Goal: Find specific page/section: Find specific page/section

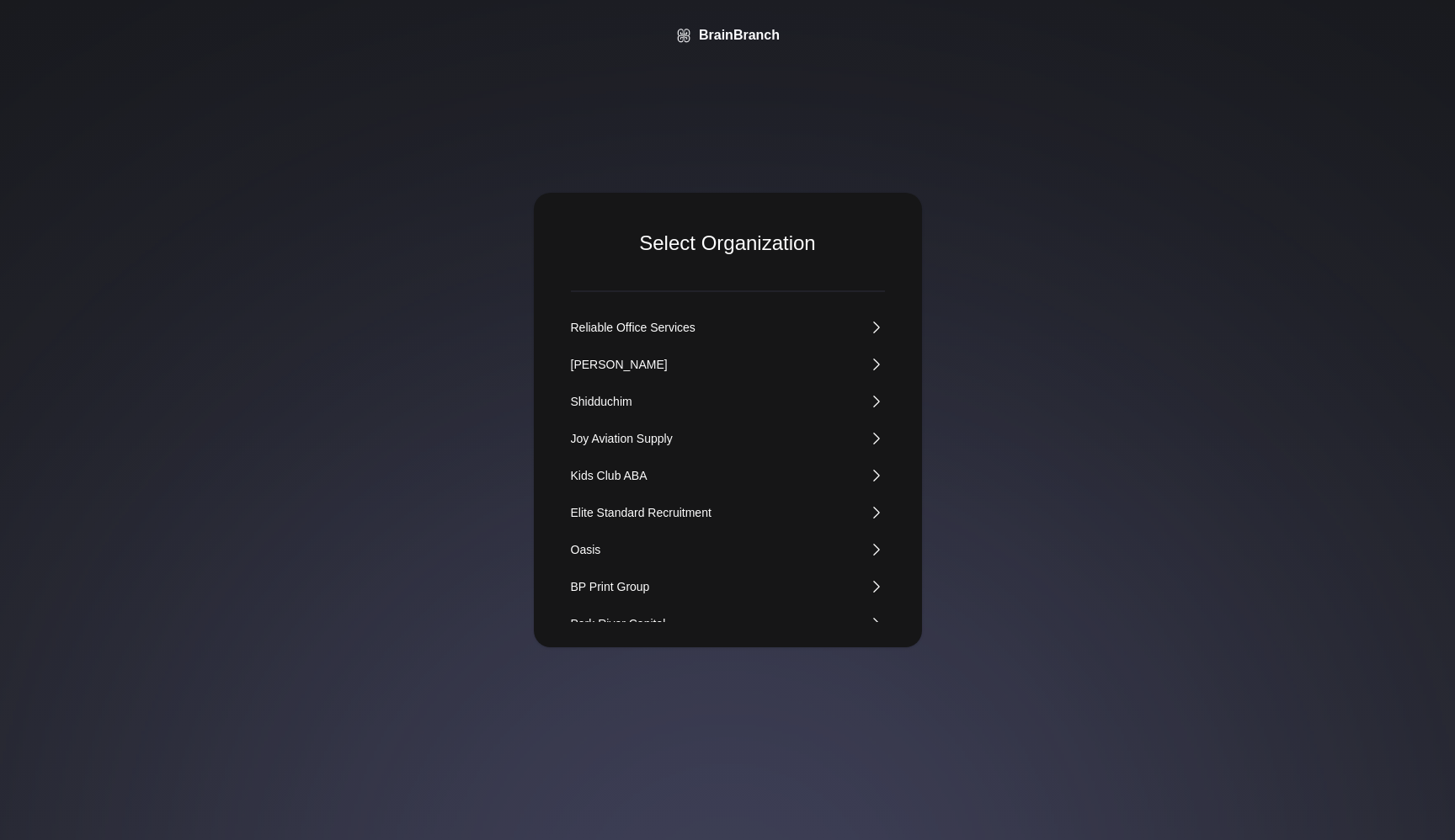
click at [617, 475] on div "Kids Club ABA" at bounding box center [609, 475] width 77 height 17
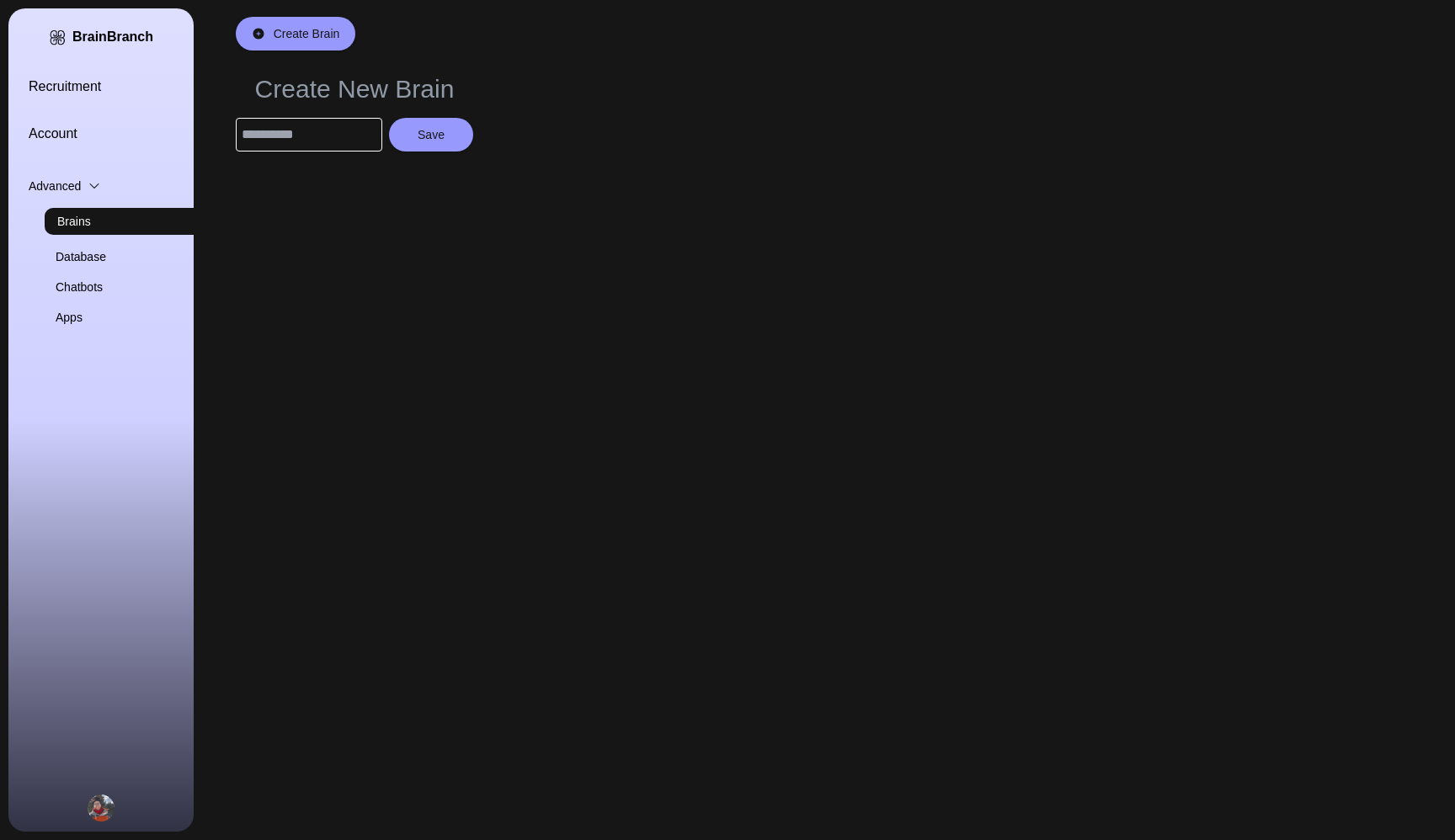
click at [80, 253] on link "Database" at bounding box center [149, 257] width 185 height 17
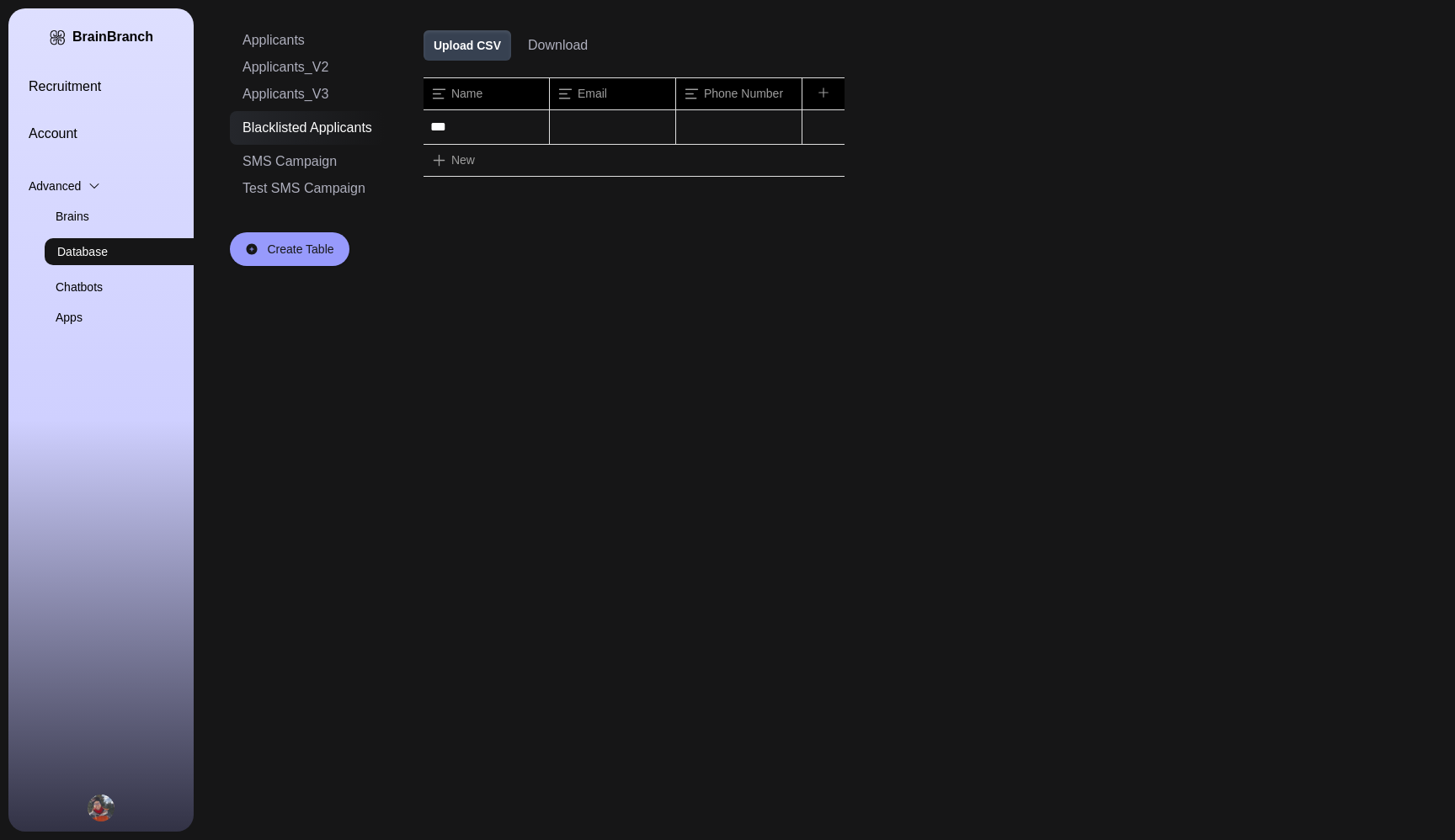
click at [77, 215] on link "Brains" at bounding box center [149, 216] width 185 height 17
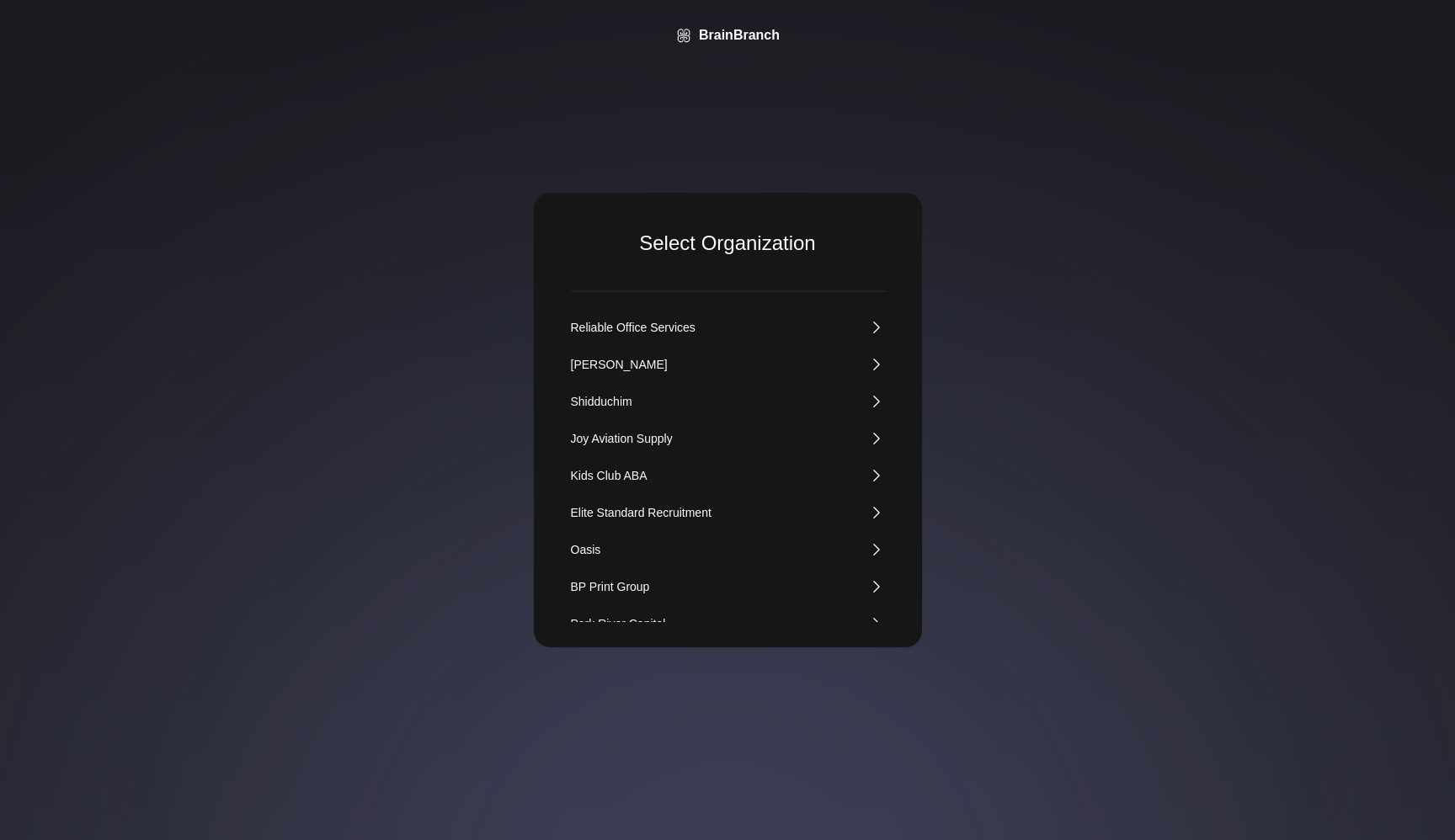
click at [589, 474] on div "Kids Club ABA" at bounding box center [609, 475] width 77 height 17
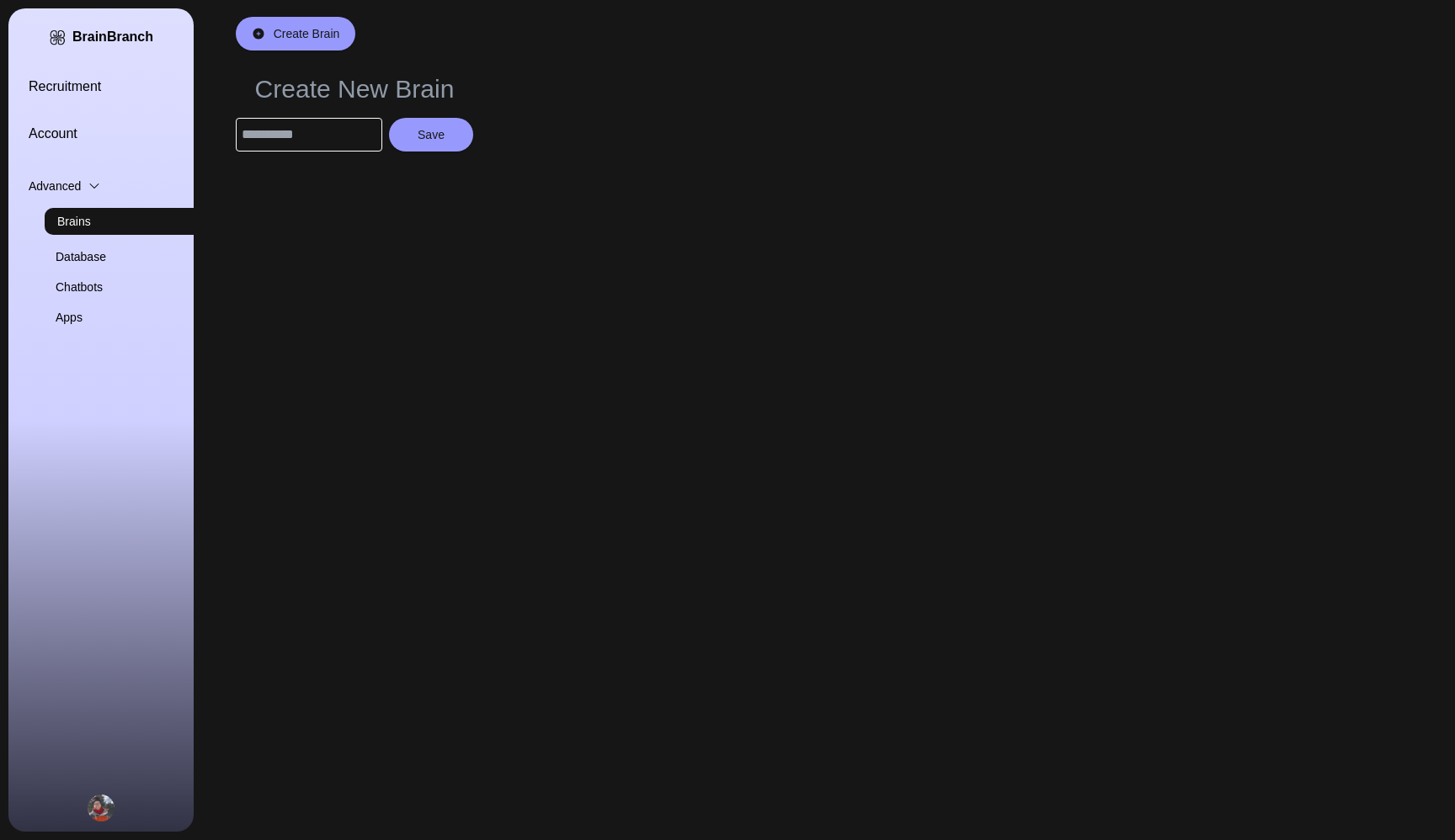
click at [71, 93] on link "Recruitment" at bounding box center [122, 86] width 185 height 20
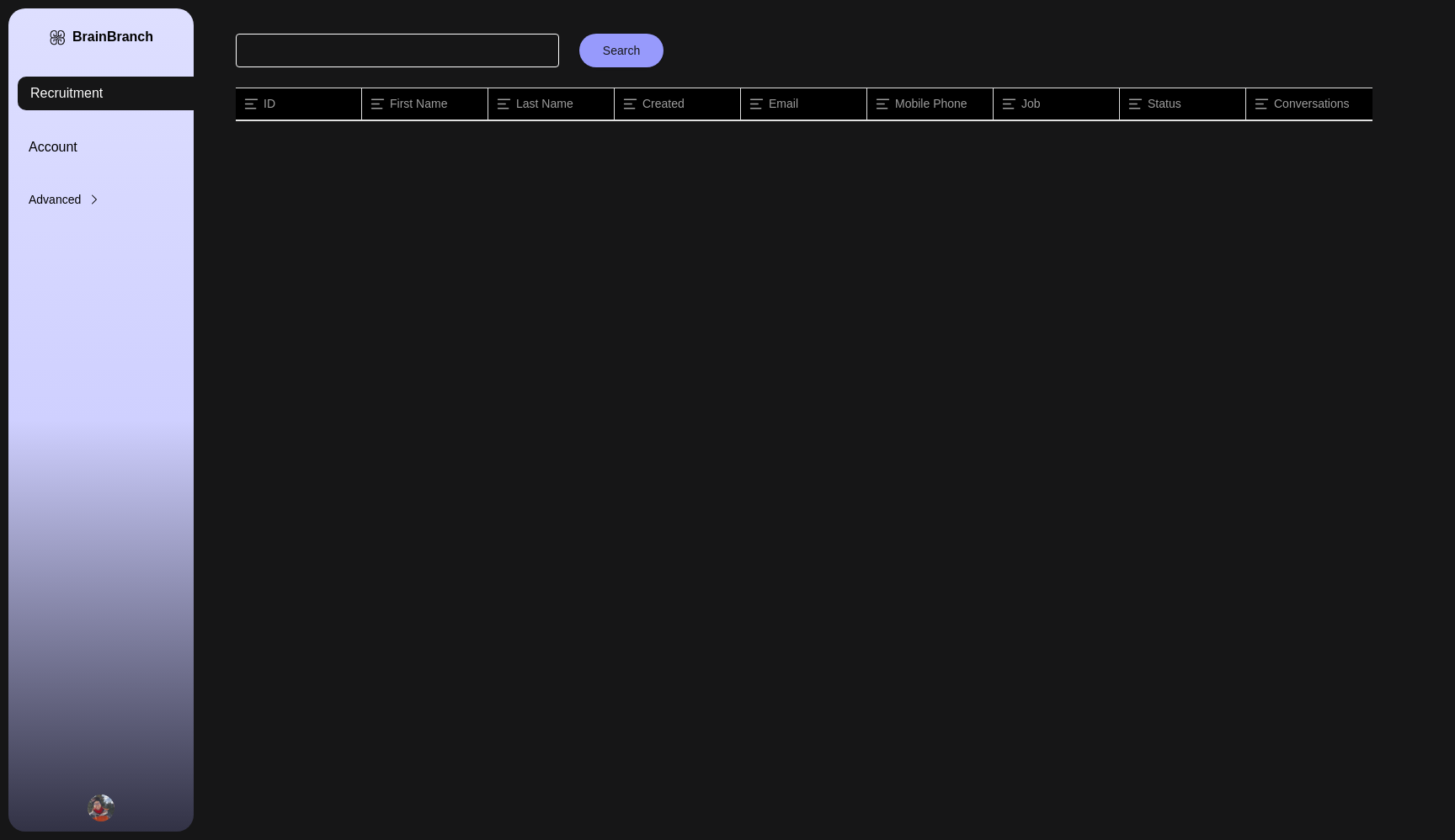
click at [68, 193] on div "Advanced" at bounding box center [122, 199] width 185 height 17
click at [71, 227] on link "Brains" at bounding box center [149, 230] width 185 height 17
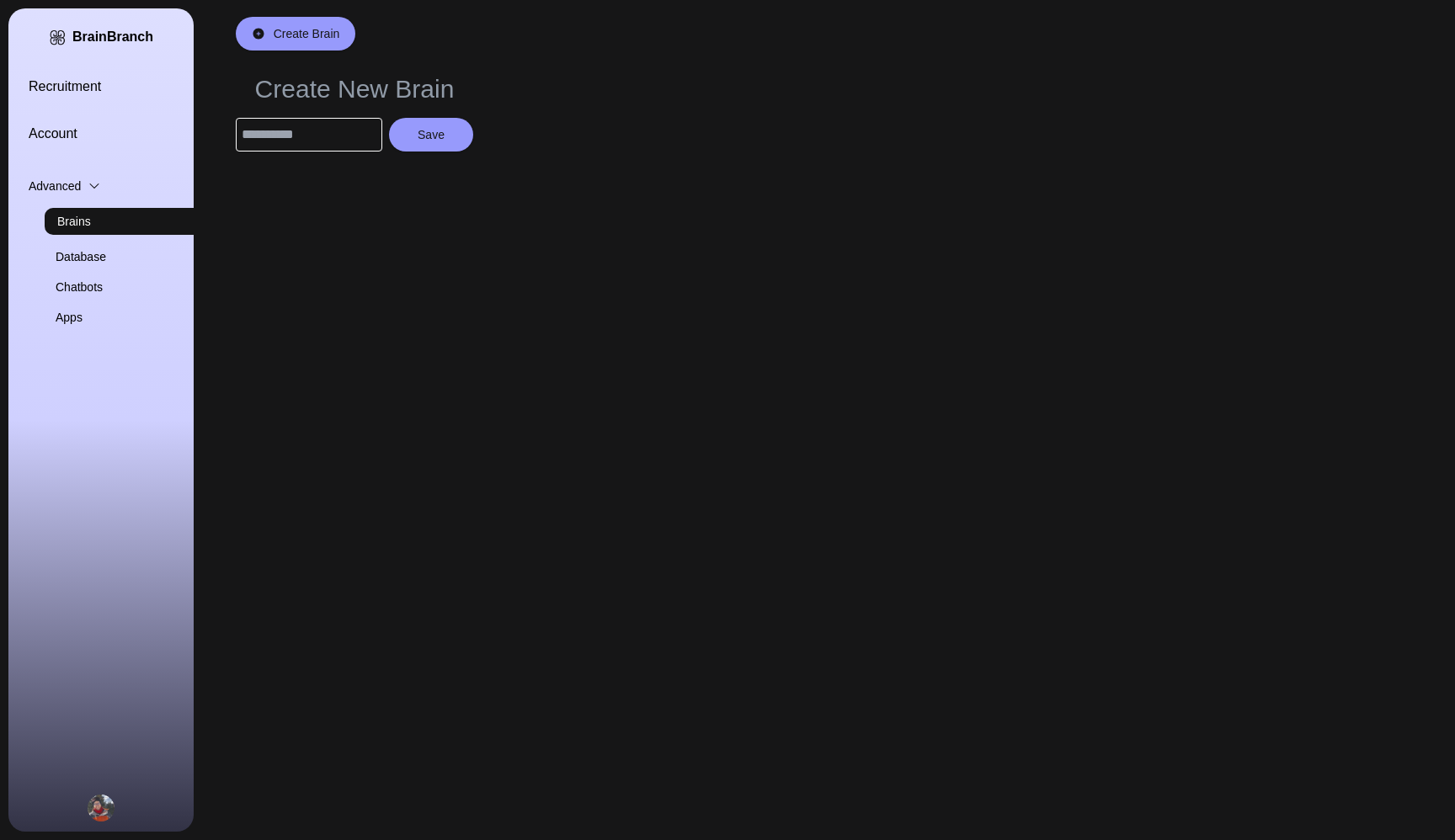
click at [74, 279] on link "Chatbots" at bounding box center [149, 287] width 185 height 17
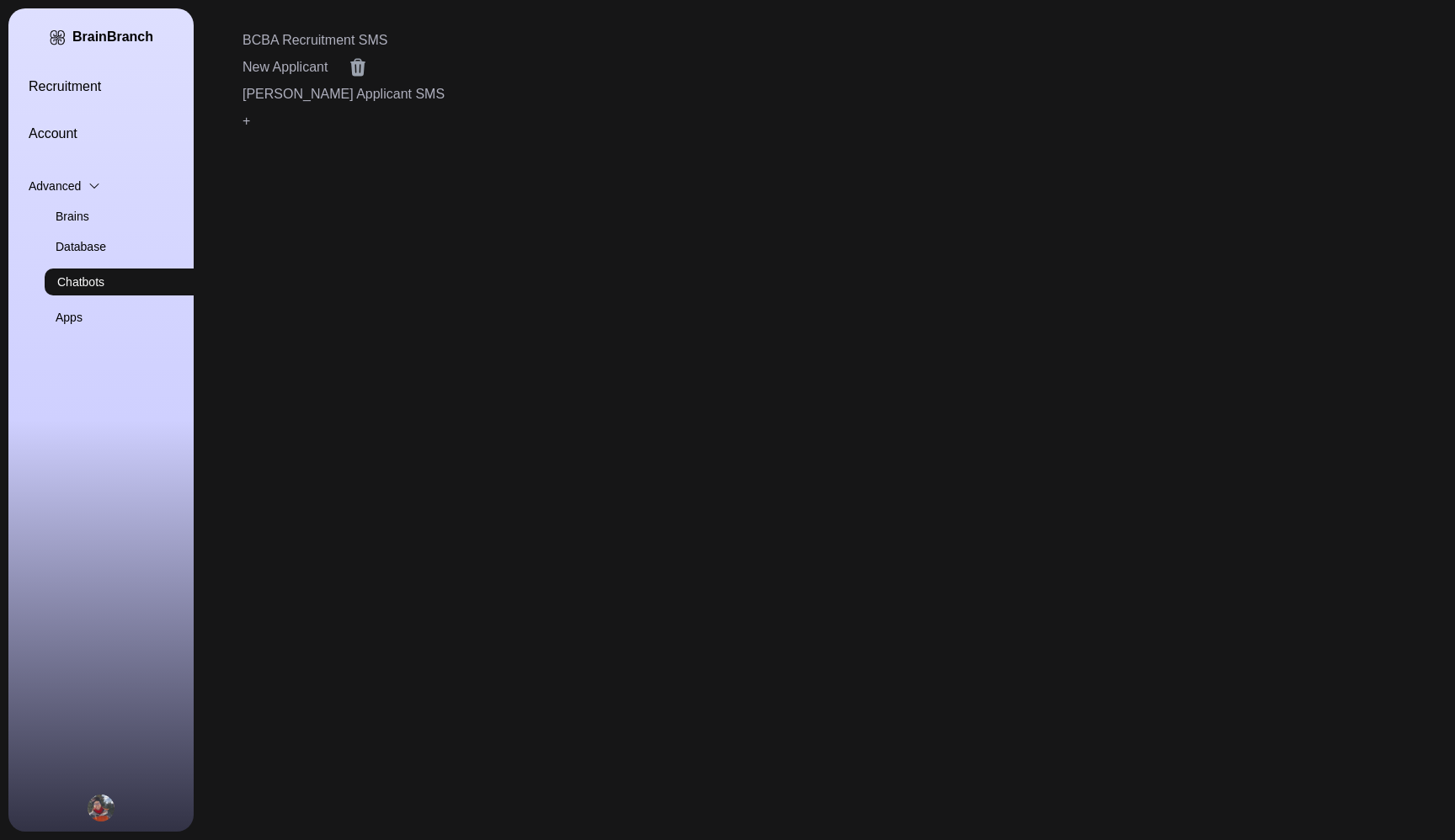
click at [297, 70] on link "New Applicant" at bounding box center [285, 68] width 85 height 20
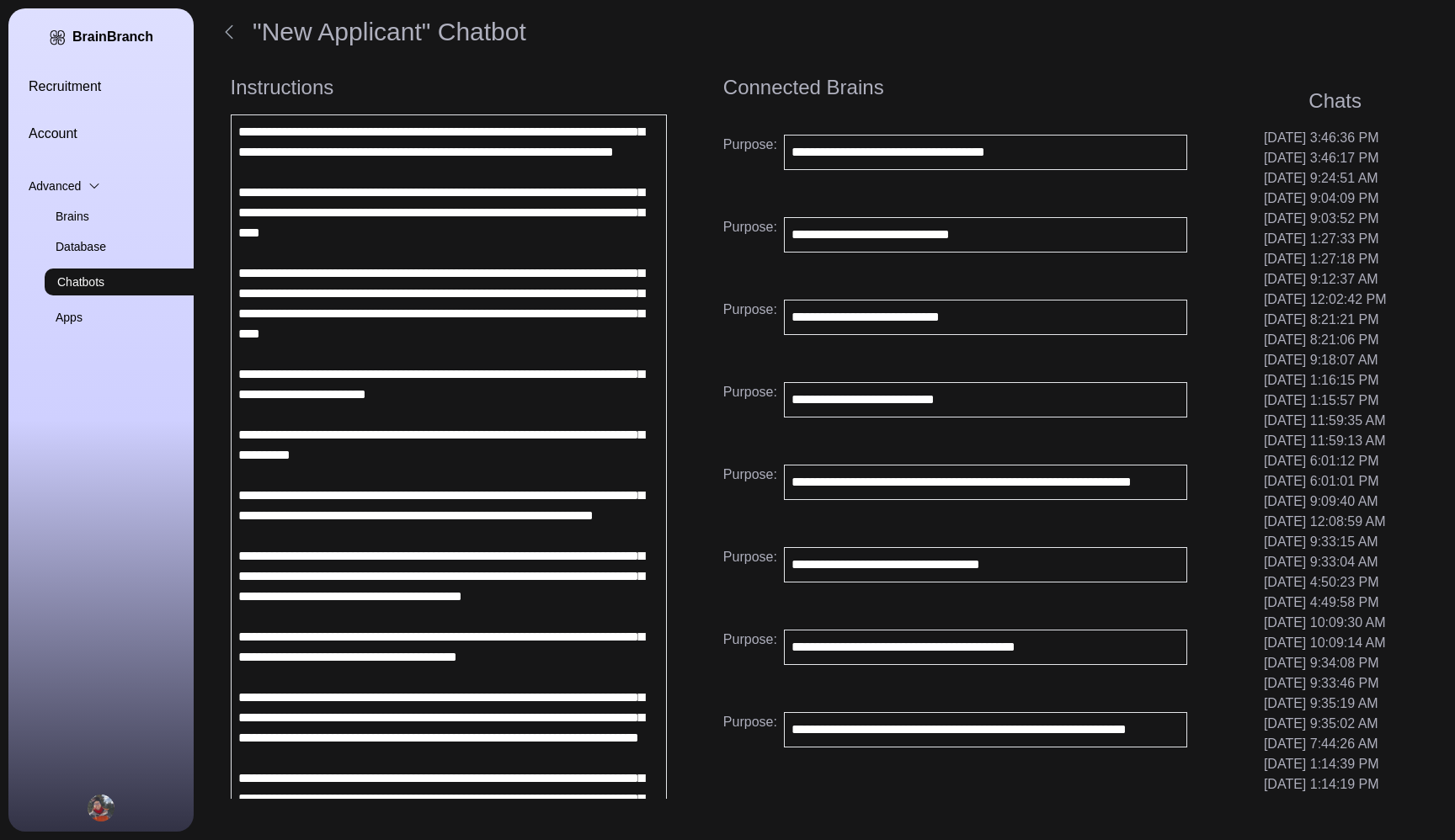
click at [81, 216] on link "Brains" at bounding box center [149, 216] width 185 height 17
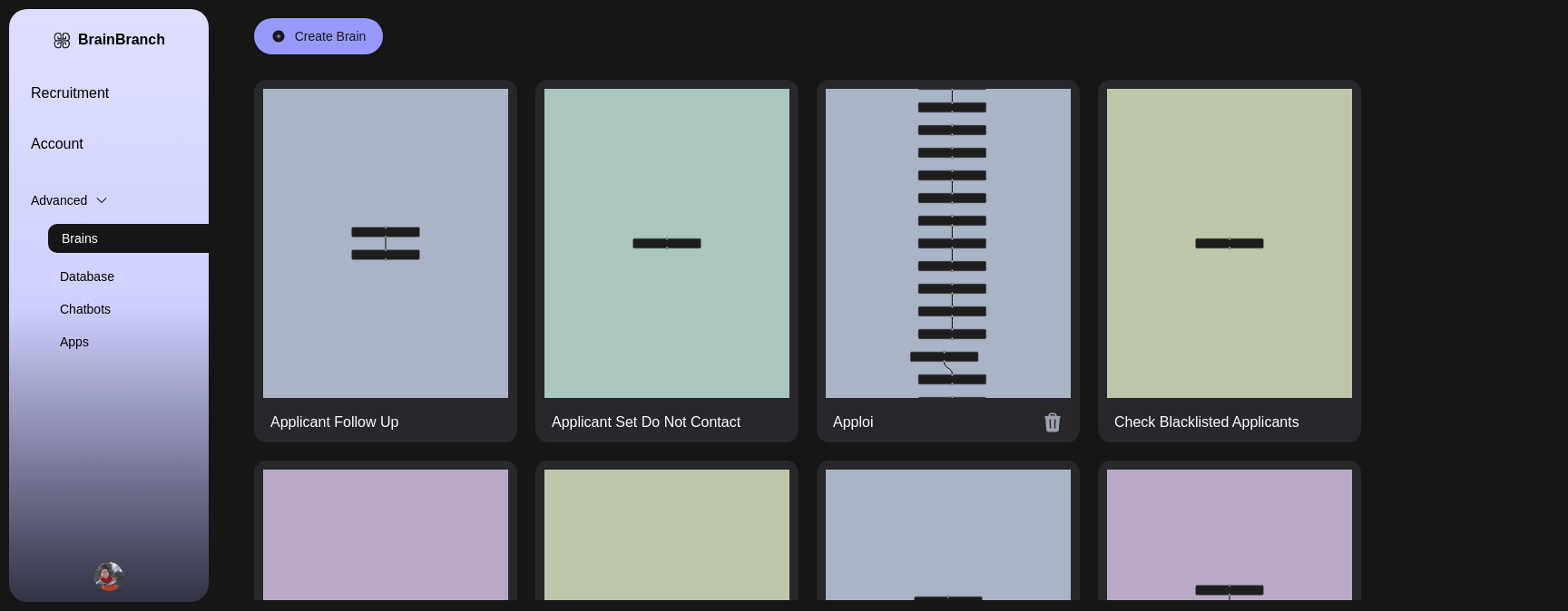
click at [909, 290] on div at bounding box center [948, 243] width 245 height 309
